Goal: Task Accomplishment & Management: Use online tool/utility

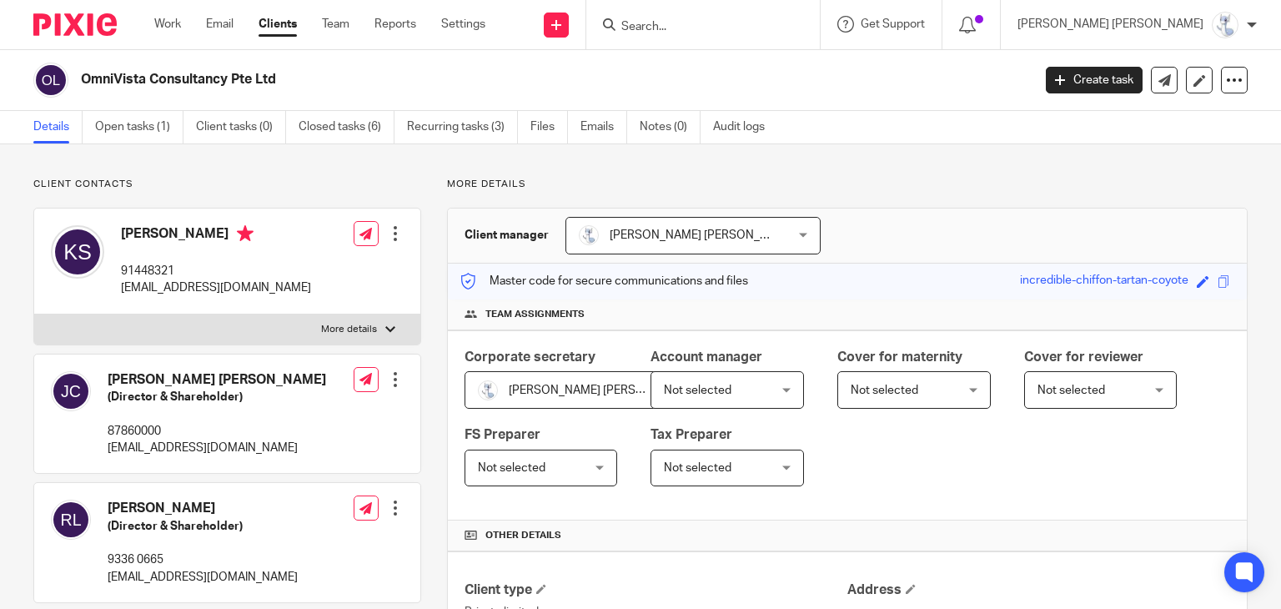
scroll to position [83, 0]
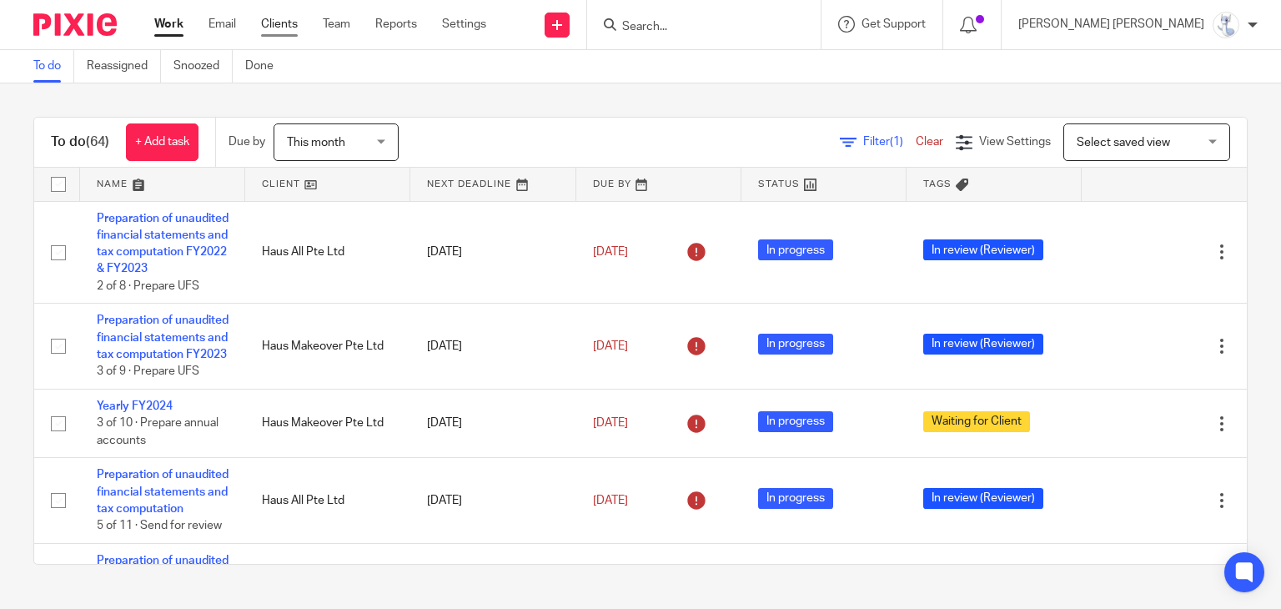
click at [276, 22] on link "Clients" at bounding box center [279, 24] width 37 height 17
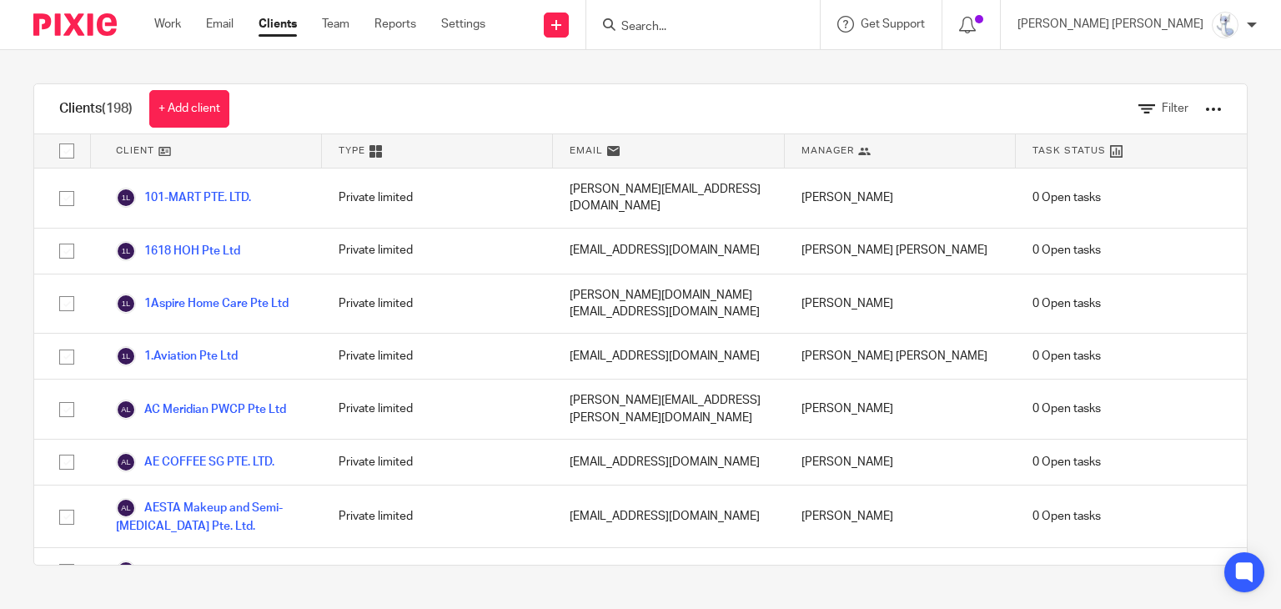
click at [1141, 93] on div "Filter" at bounding box center [1167, 108] width 108 height 49
click at [1162, 103] on span "Filter" at bounding box center [1175, 109] width 27 height 12
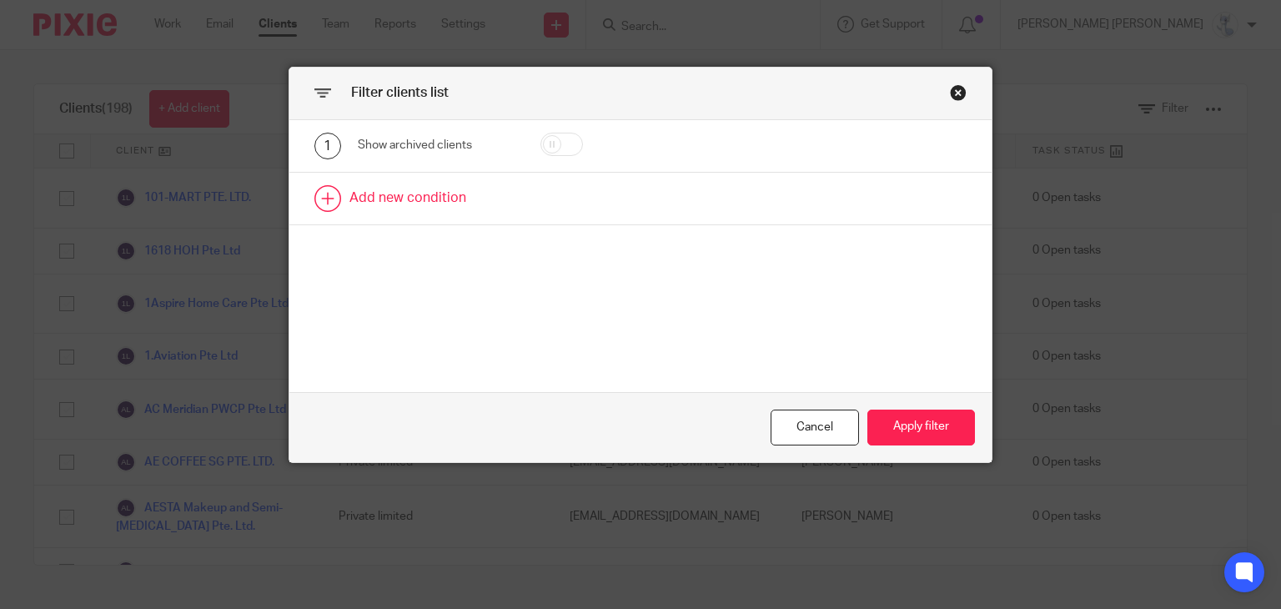
click at [506, 182] on link at bounding box center [640, 199] width 703 height 52
click at [443, 193] on div "Field" at bounding box center [428, 203] width 114 height 35
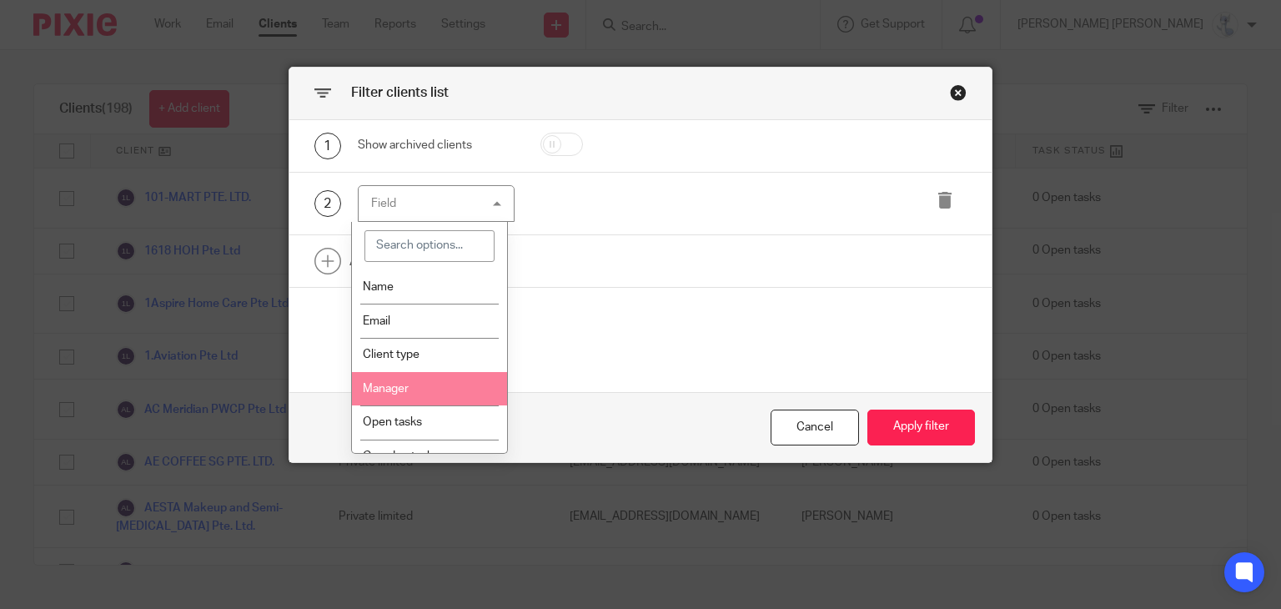
click at [428, 384] on li "Manager" at bounding box center [429, 389] width 155 height 34
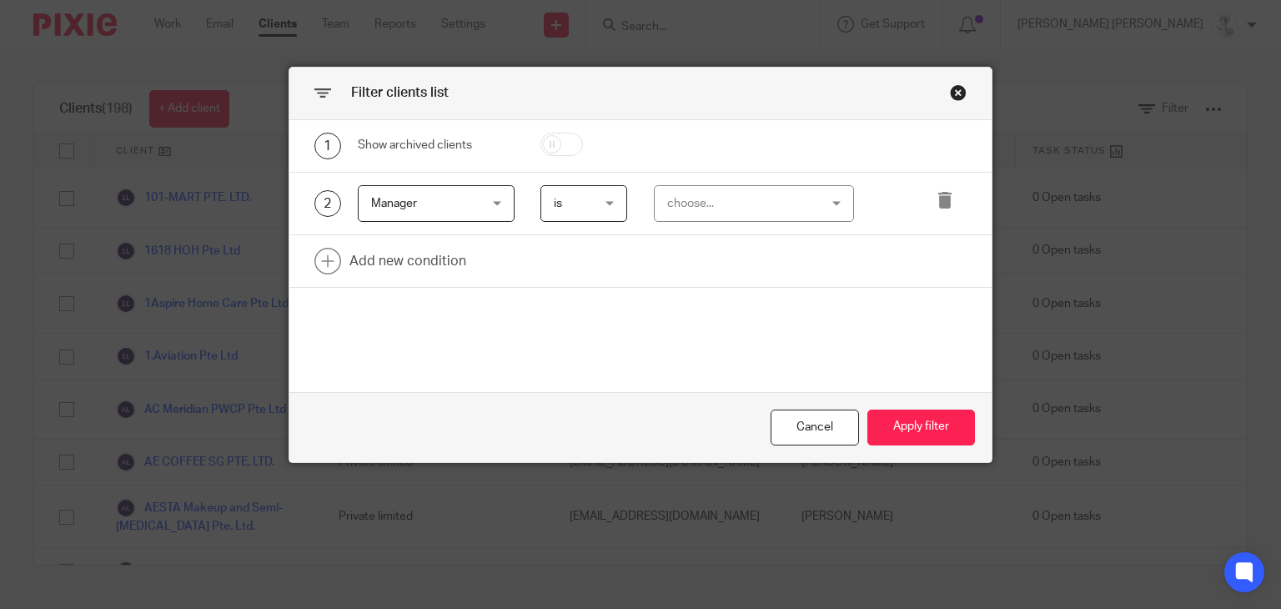
click at [726, 208] on div "choose..." at bounding box center [741, 203] width 149 height 35
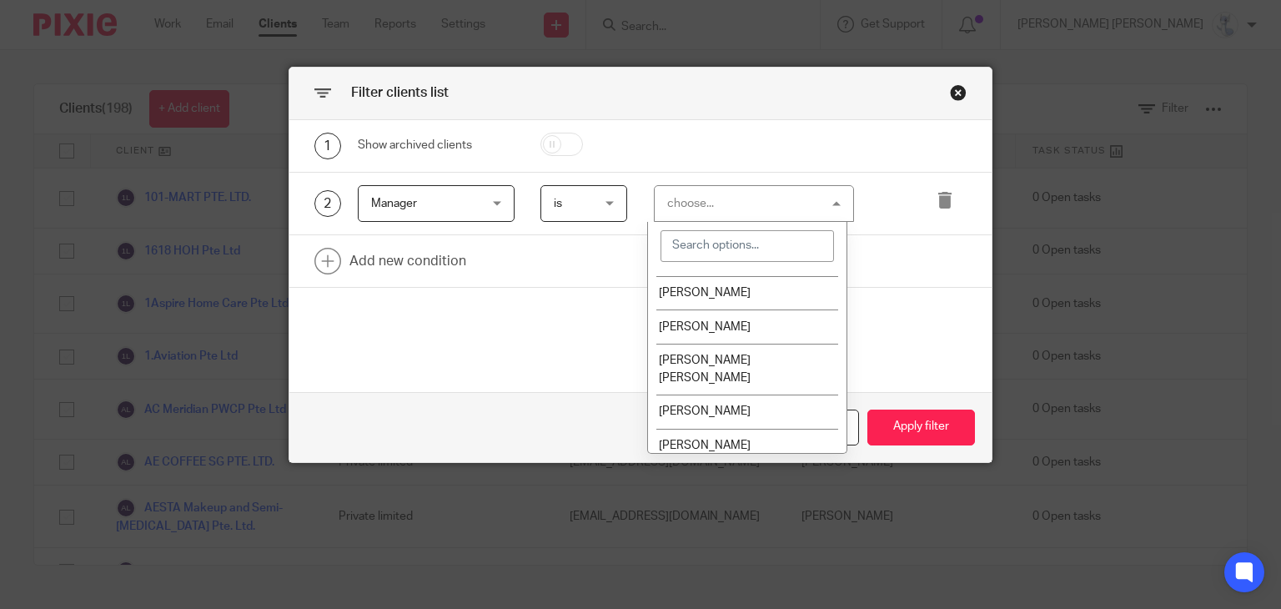
scroll to position [167, 0]
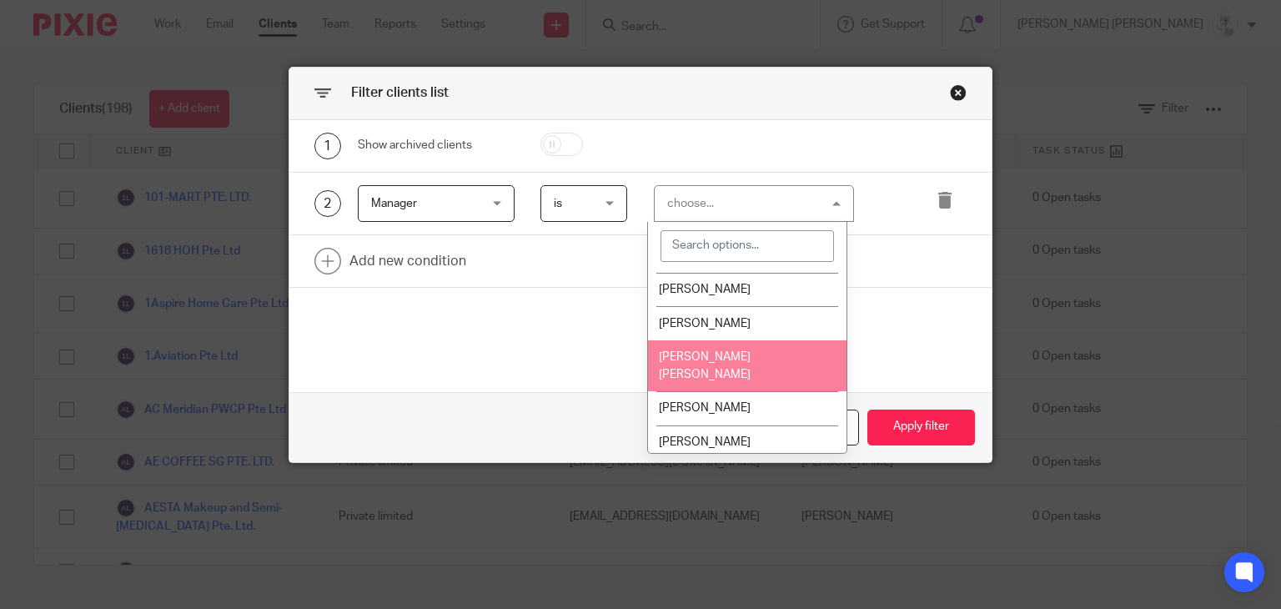
click at [724, 356] on li "[PERSON_NAME] [PERSON_NAME]" at bounding box center [747, 365] width 198 height 51
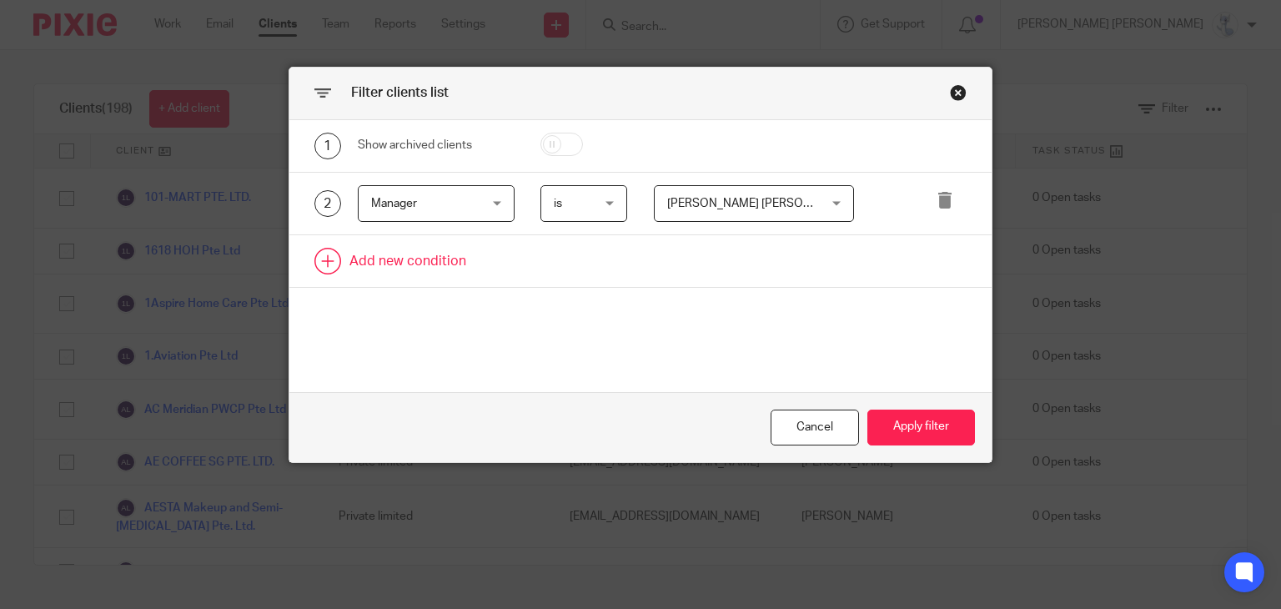
click at [368, 237] on link at bounding box center [640, 261] width 703 height 52
click at [371, 268] on div "Field" at bounding box center [428, 266] width 114 height 35
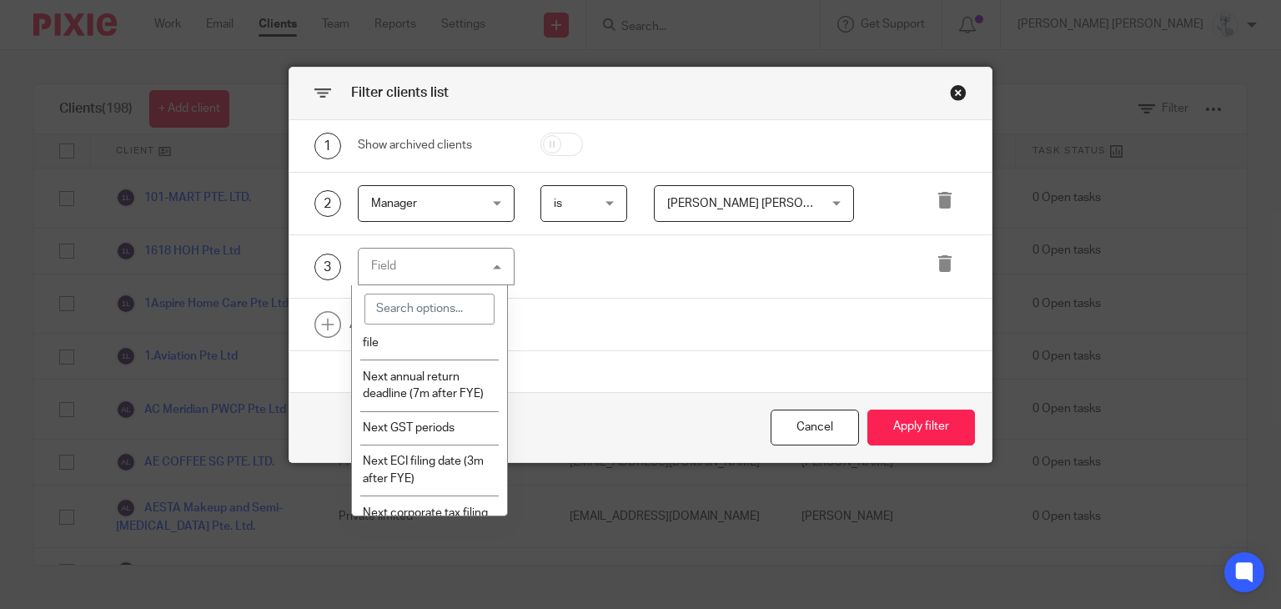
scroll to position [584, 0]
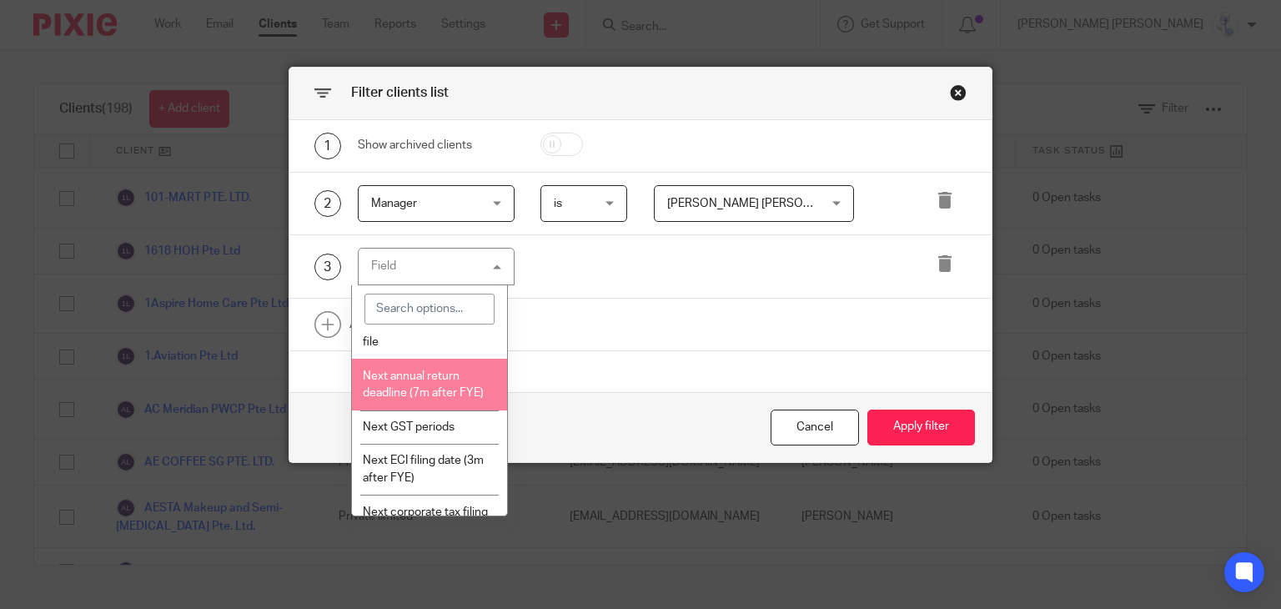
click at [410, 399] on span "Next annual return deadline (7m after FYE)" at bounding box center [423, 384] width 121 height 29
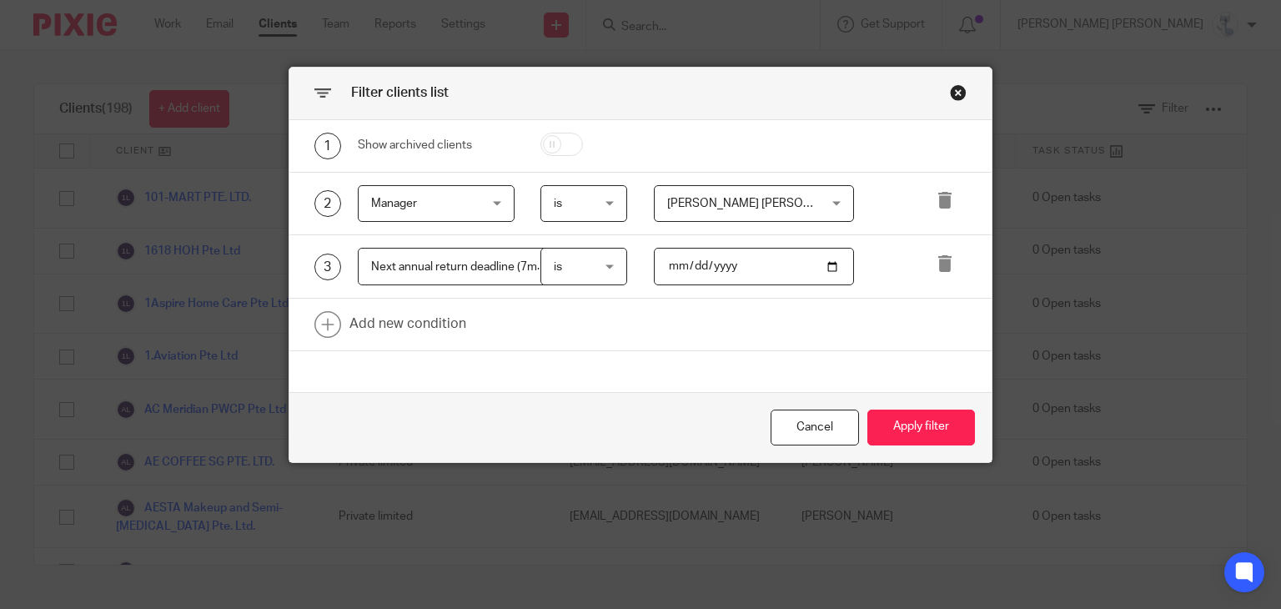
click at [660, 268] on input "date" at bounding box center [754, 267] width 200 height 38
type input "2025-10-31"
click at [966, 428] on button "Apply filter" at bounding box center [921, 427] width 108 height 36
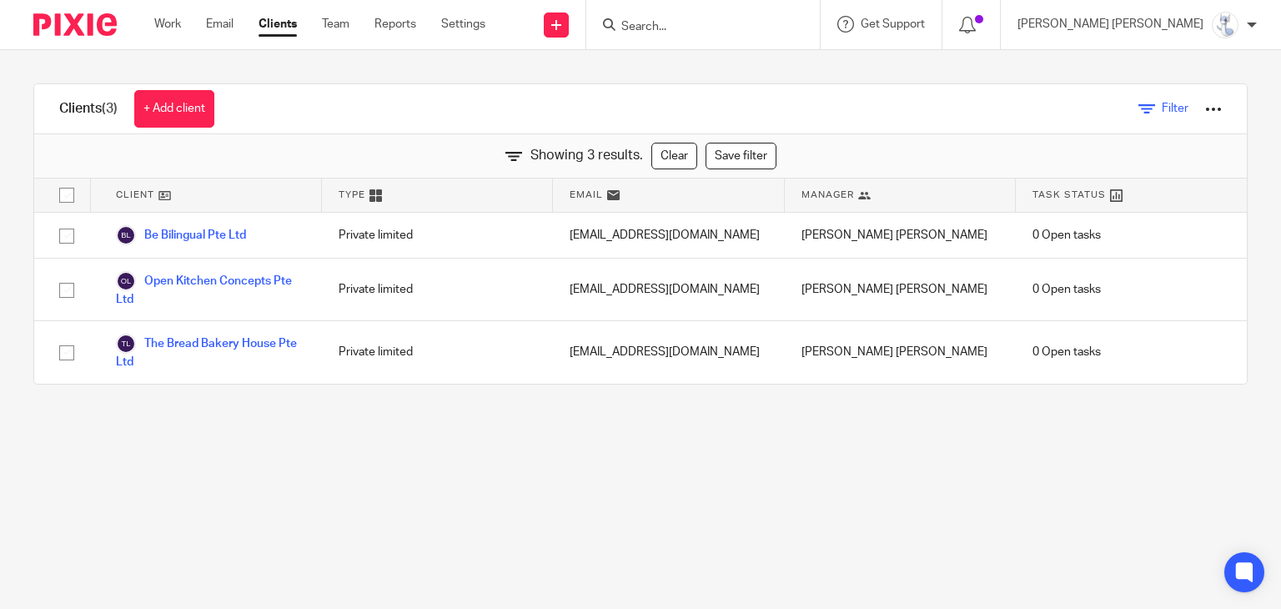
click at [1138, 102] on icon at bounding box center [1146, 109] width 17 height 17
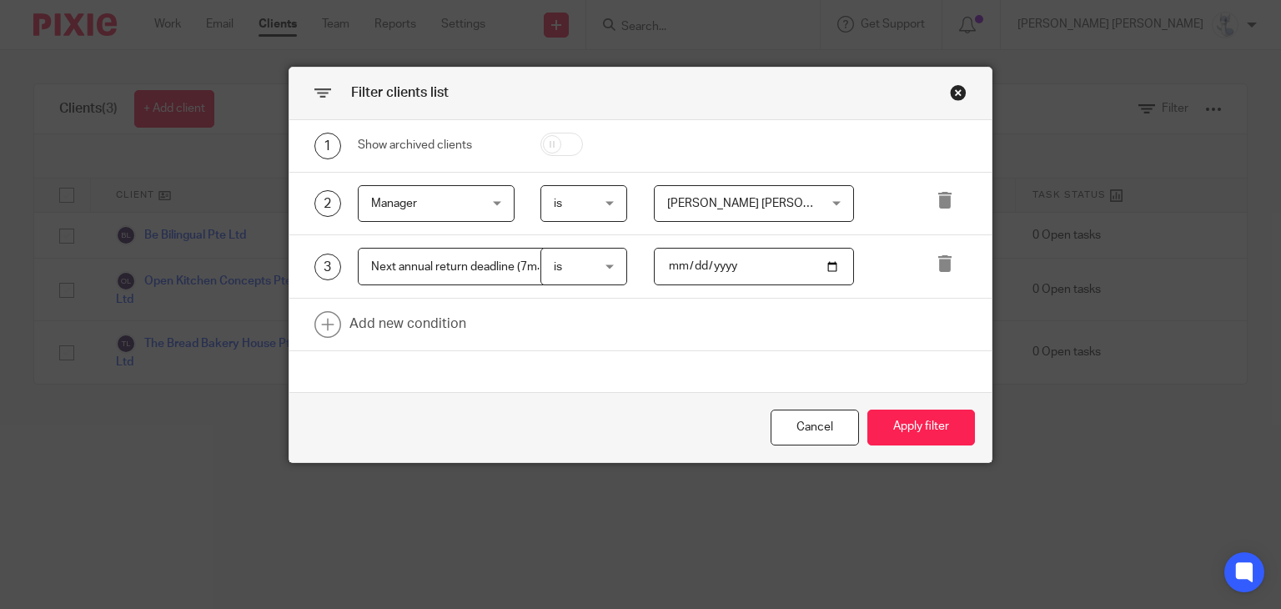
click at [670, 259] on input "2025-10-31" at bounding box center [754, 267] width 200 height 38
type input "2025-11-30"
click at [871, 428] on button "Apply filter" at bounding box center [921, 427] width 108 height 36
